Goal: Task Accomplishment & Management: Use online tool/utility

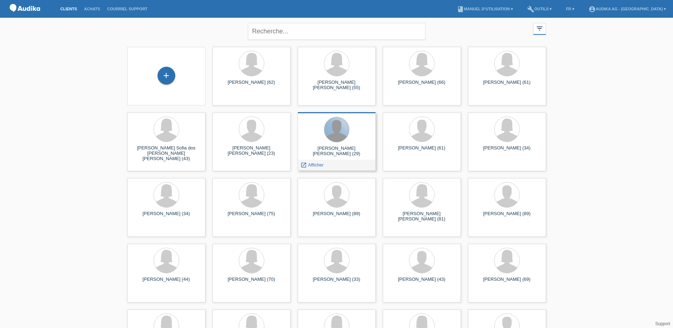
click at [337, 141] on div at bounding box center [336, 129] width 25 height 25
click at [319, 165] on span "Afficher" at bounding box center [316, 164] width 16 height 5
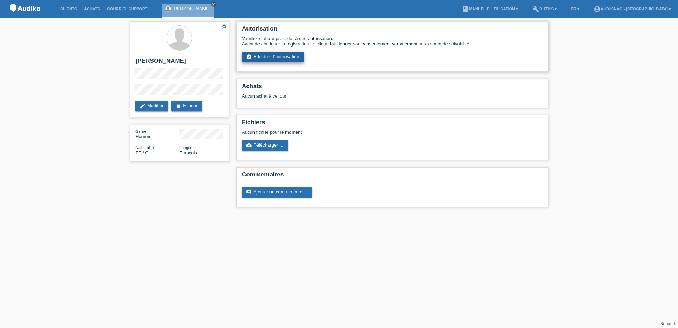
click at [276, 59] on link "assignment_turned_in Effectuer l’autorisation" at bounding box center [273, 57] width 62 height 11
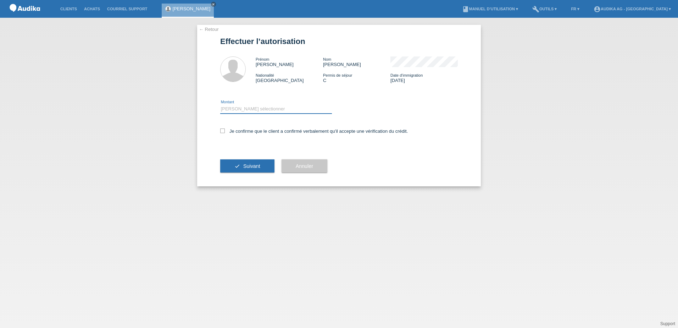
click at [231, 110] on select "Veuillez sélectionner CHF 1.00 - CHF 499.00 CHF 500.00 - CHF 1'999.00 CHF 2'000…" at bounding box center [276, 109] width 112 height 9
select select "3"
click at [220, 105] on select "Veuillez sélectionner CHF 1.00 - CHF 499.00 CHF 500.00 - CHF 1'999.00 CHF 2'000…" at bounding box center [276, 109] width 112 height 9
click at [223, 131] on icon at bounding box center [222, 130] width 5 height 5
click at [223, 131] on input "Je confirme que le client a confirmé verbalement qu'il accepte une vérification…" at bounding box center [222, 130] width 5 height 5
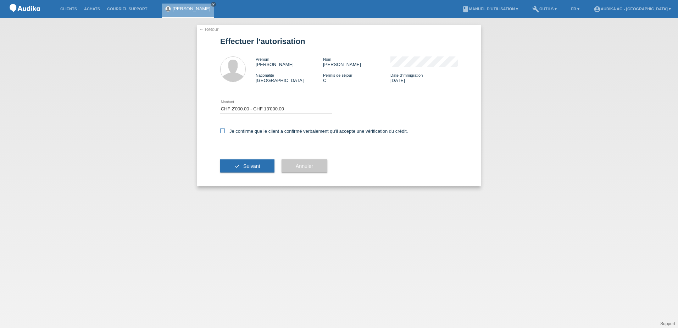
checkbox input "true"
click at [252, 166] on span "Suivant" at bounding box center [251, 166] width 17 height 6
